Goal: Transaction & Acquisition: Purchase product/service

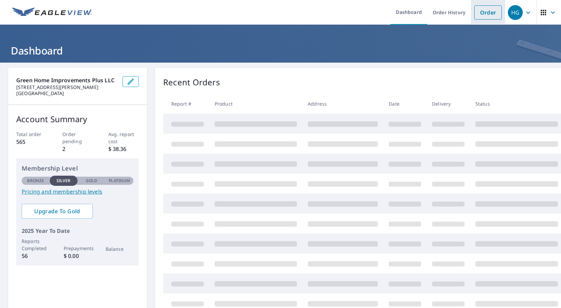
click at [483, 15] on link "Order" at bounding box center [487, 12] width 27 height 14
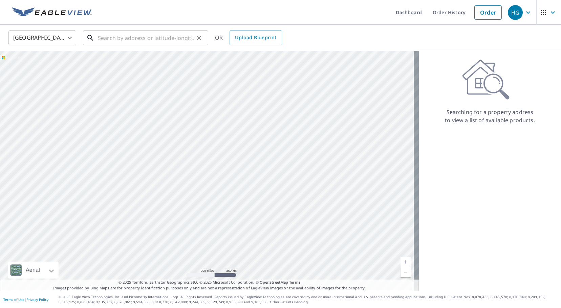
click at [148, 38] on input "text" at bounding box center [146, 37] width 96 height 19
paste input "[STREET_ADDRESS][US_STATE]"
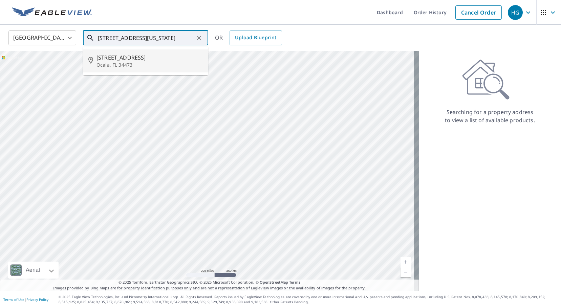
click at [149, 60] on span "[STREET_ADDRESS]" at bounding box center [149, 57] width 106 height 8
type input "[STREET_ADDRESS]"
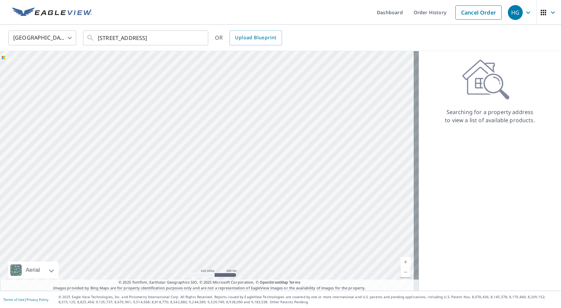
scroll to position [0, 0]
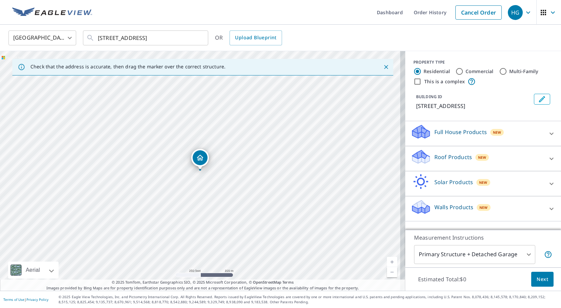
click at [439, 156] on p "Roof Products" at bounding box center [453, 157] width 38 height 8
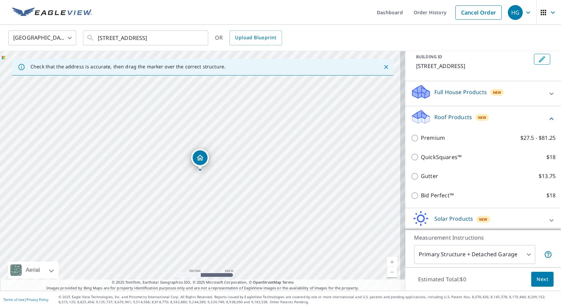
scroll to position [76, 0]
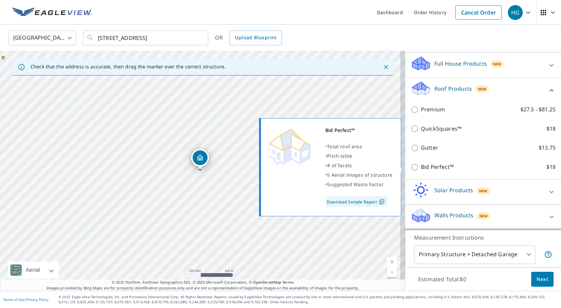
click at [430, 168] on p "Bid Perfect™" at bounding box center [437, 167] width 33 height 8
click at [421, 168] on input "Bid Perfect™ $18" at bounding box center [415, 167] width 10 height 8
checkbox input "true"
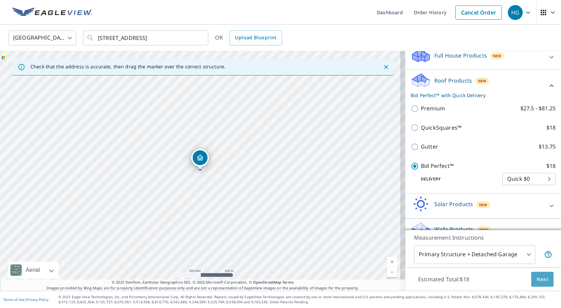
click at [535, 284] on button "Next" at bounding box center [542, 279] width 22 height 15
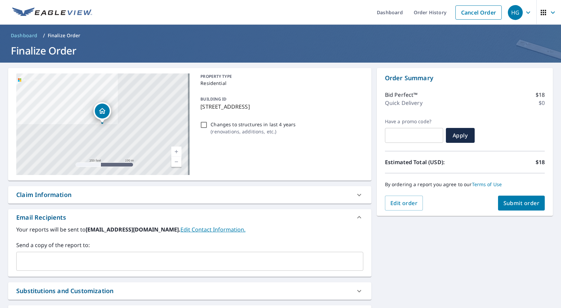
click at [129, 258] on input "text" at bounding box center [184, 261] width 331 height 13
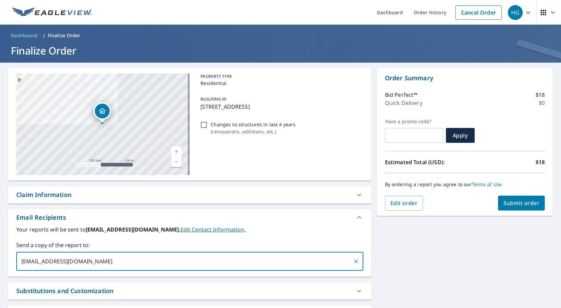
type input "[EMAIL_ADDRESS][DOMAIN_NAME]"
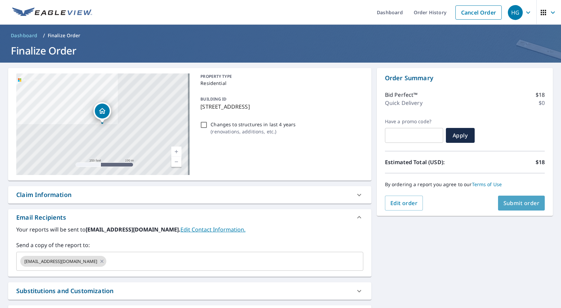
click at [514, 203] on span "Submit order" at bounding box center [521, 202] width 36 height 7
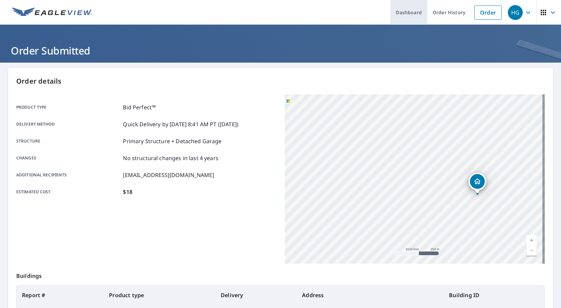
click at [403, 12] on link "Dashboard" at bounding box center [408, 12] width 37 height 25
